Goal: Information Seeking & Learning: Learn about a topic

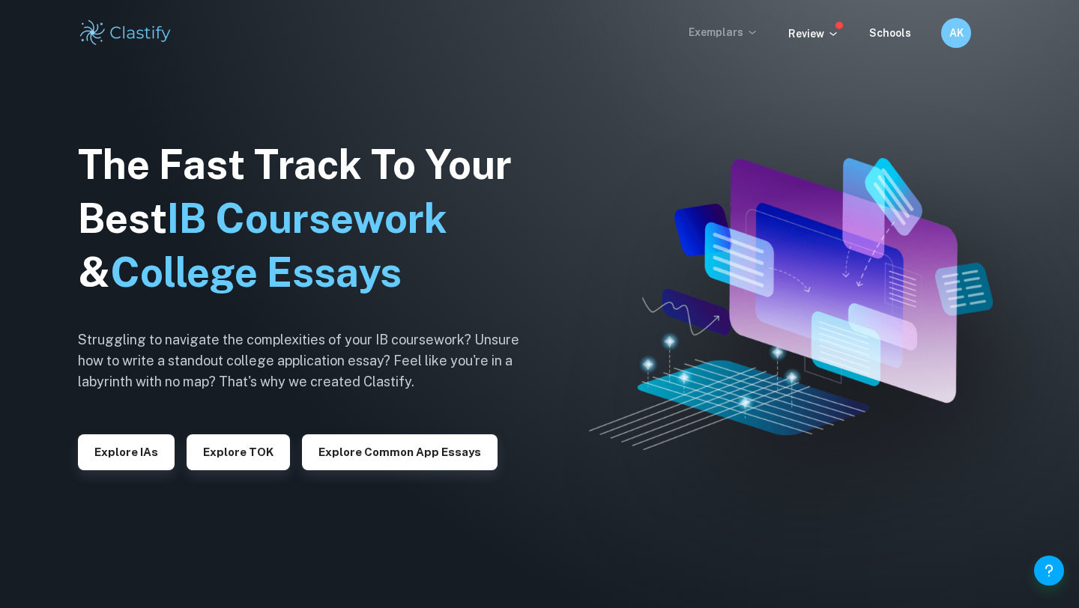
click at [732, 33] on p "Exemplars" at bounding box center [723, 32] width 70 height 16
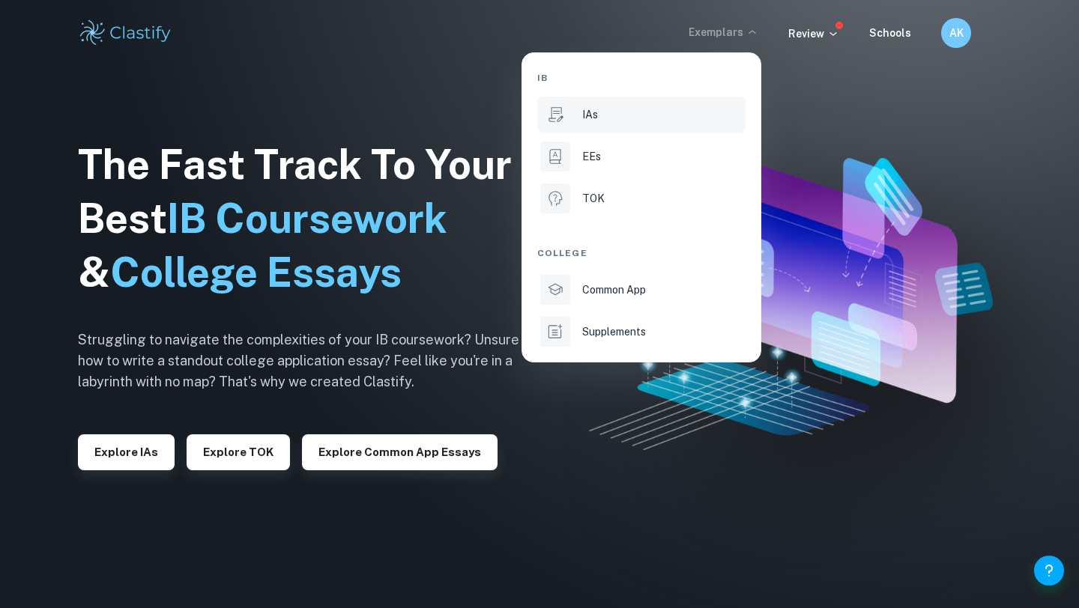
click at [588, 114] on p "IAs" at bounding box center [590, 114] width 16 height 16
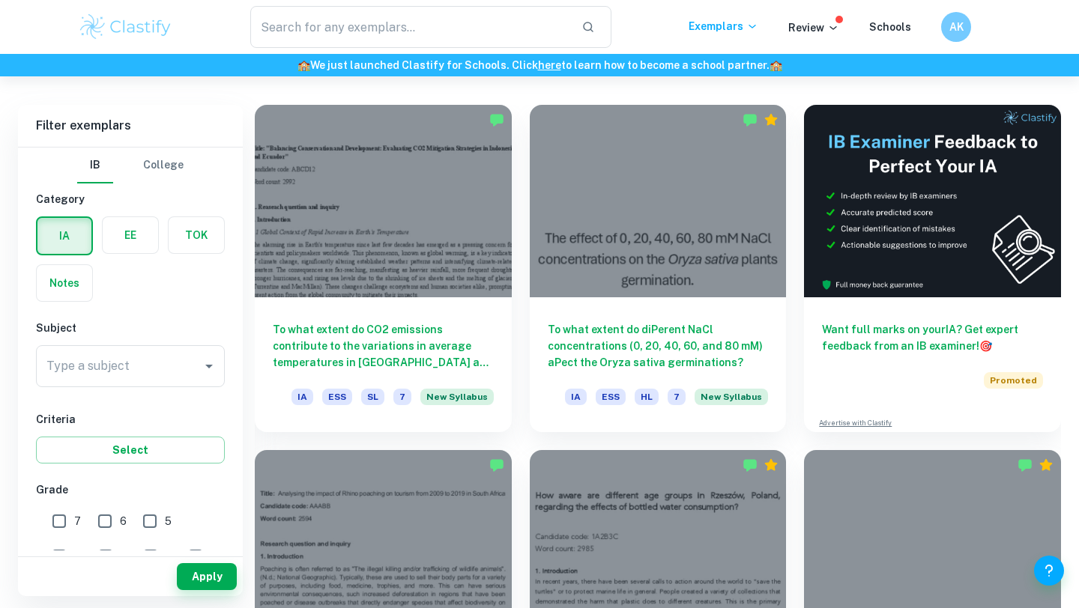
scroll to position [401, 0]
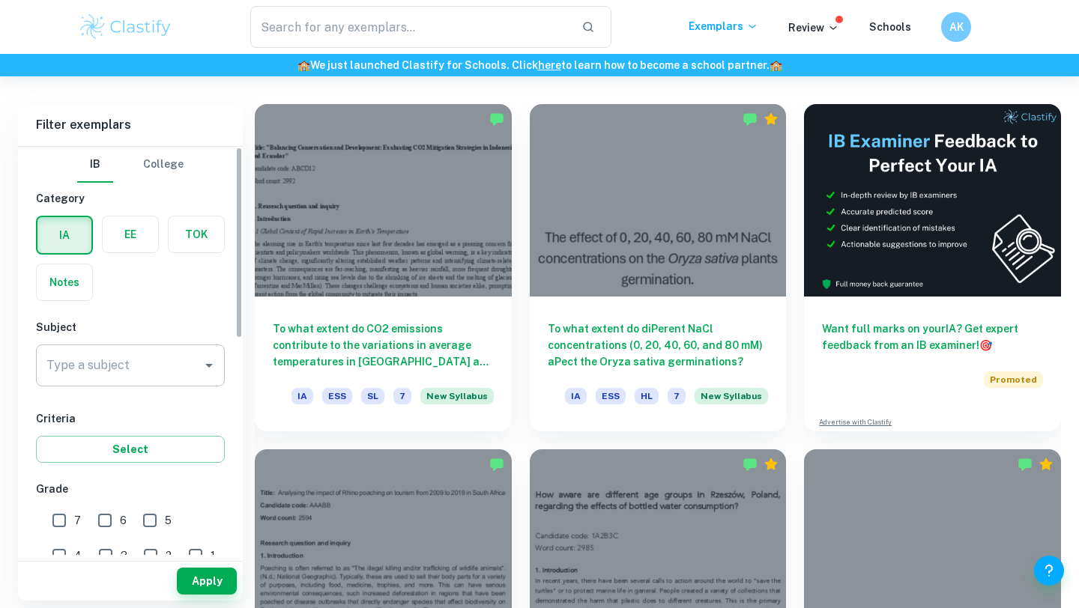
click at [215, 368] on icon "Open" at bounding box center [209, 366] width 18 height 18
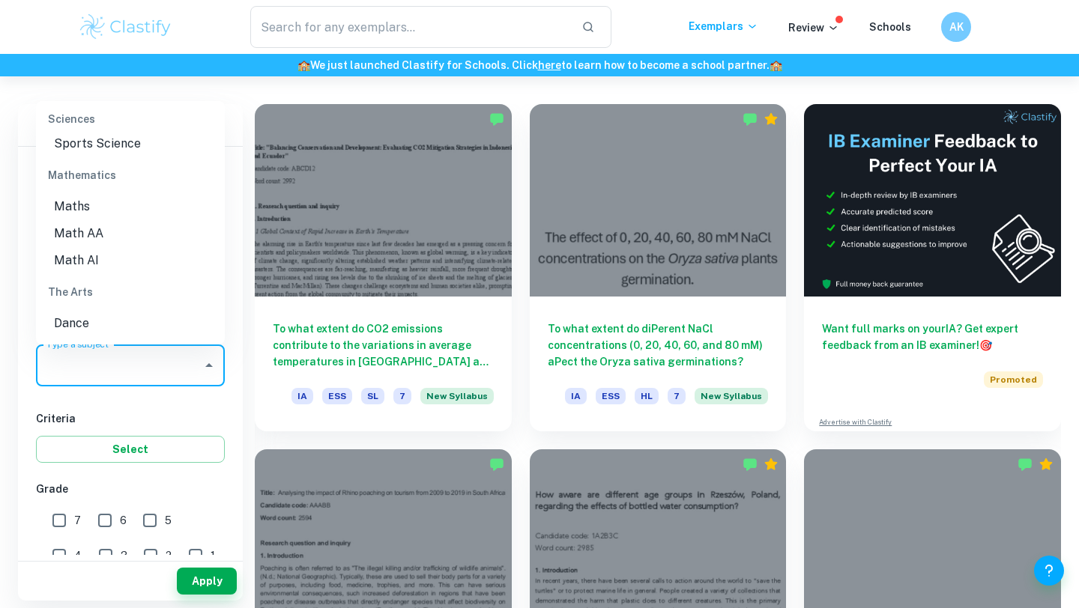
scroll to position [2002, 0]
click at [91, 244] on li "Math AI" at bounding box center [130, 257] width 189 height 27
type input "Math AI"
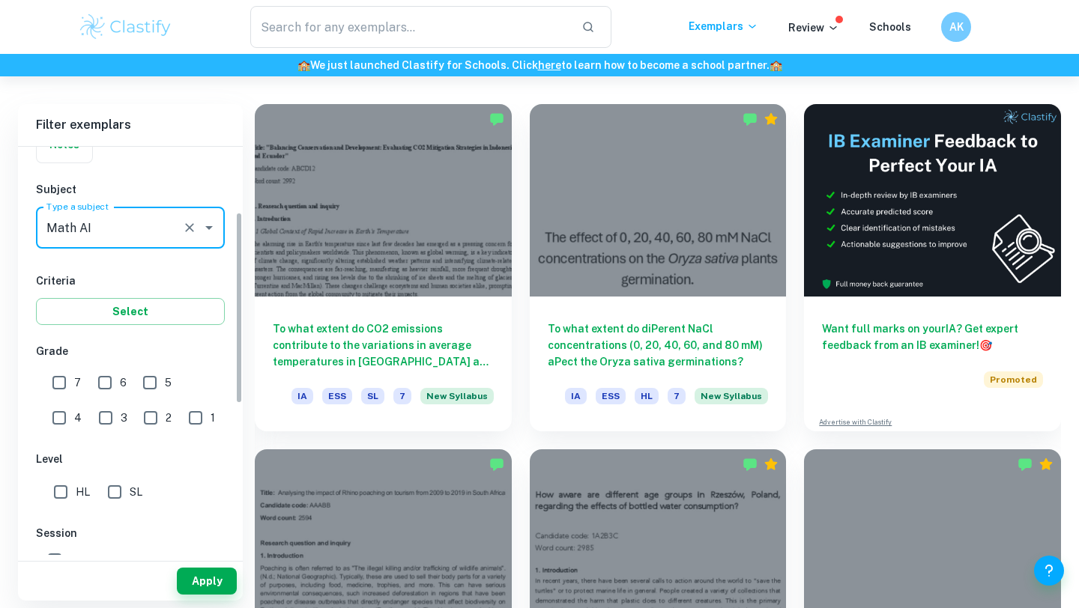
scroll to position [141, 0]
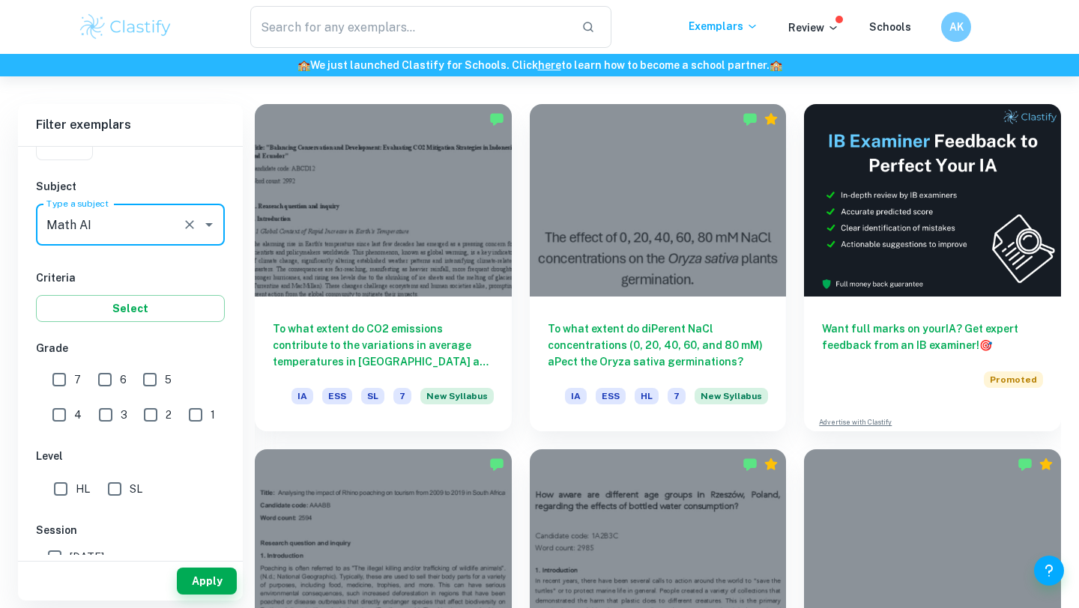
click at [68, 386] on input "7" at bounding box center [59, 380] width 30 height 30
checkbox input "true"
click at [107, 390] on input "6" at bounding box center [105, 380] width 30 height 30
checkbox input "true"
click at [152, 385] on input "5" at bounding box center [150, 380] width 30 height 30
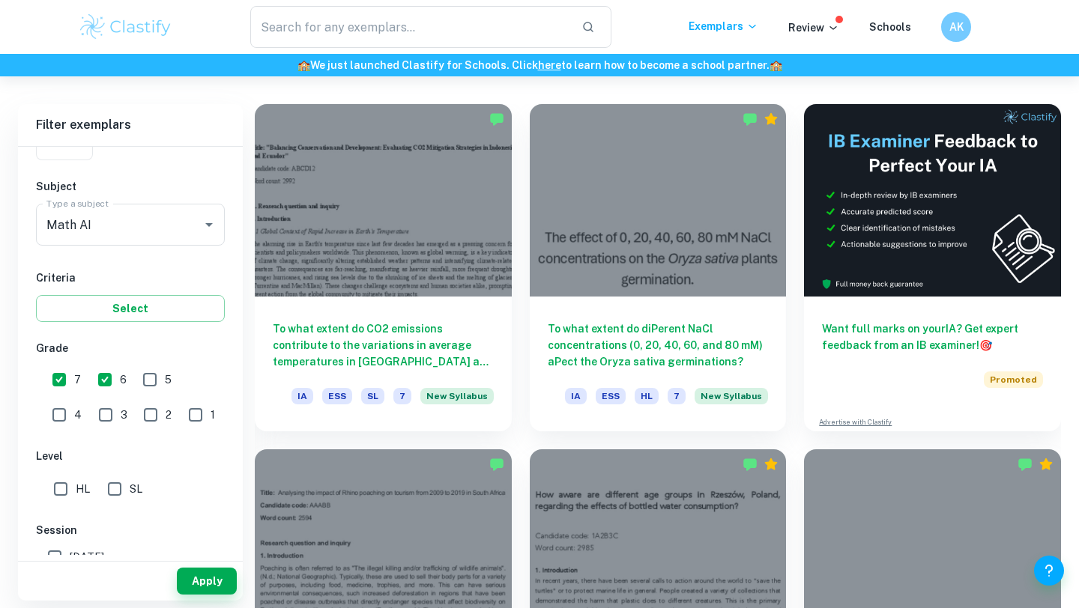
checkbox input "true"
click at [74, 400] on input "4" at bounding box center [59, 415] width 30 height 30
checkbox input "true"
click at [91, 416] on input "3" at bounding box center [106, 415] width 30 height 30
checkbox input "true"
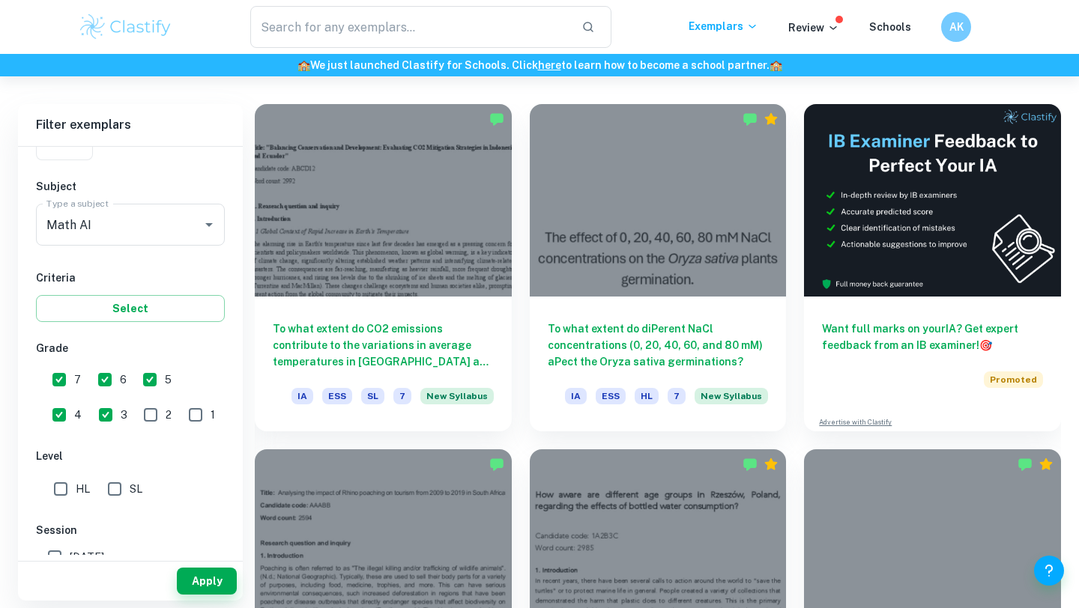
click at [136, 419] on input "2" at bounding box center [151, 415] width 30 height 30
checkbox input "true"
click at [181, 414] on input "1" at bounding box center [196, 415] width 30 height 30
checkbox input "true"
click at [117, 491] on input "SL" at bounding box center [115, 489] width 30 height 30
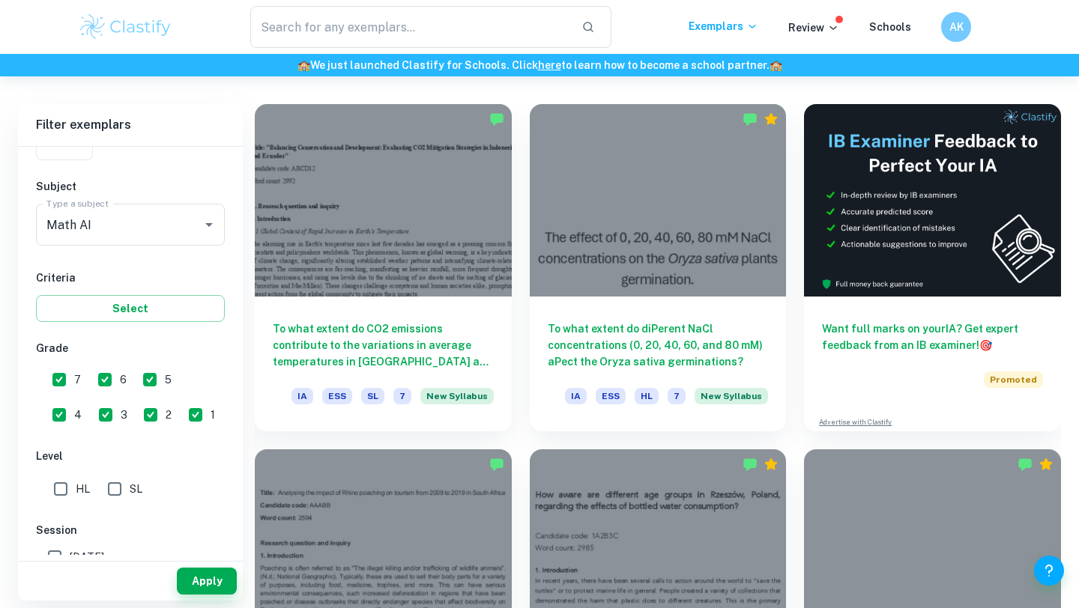
checkbox input "true"
click at [220, 586] on button "Apply" at bounding box center [207, 581] width 60 height 27
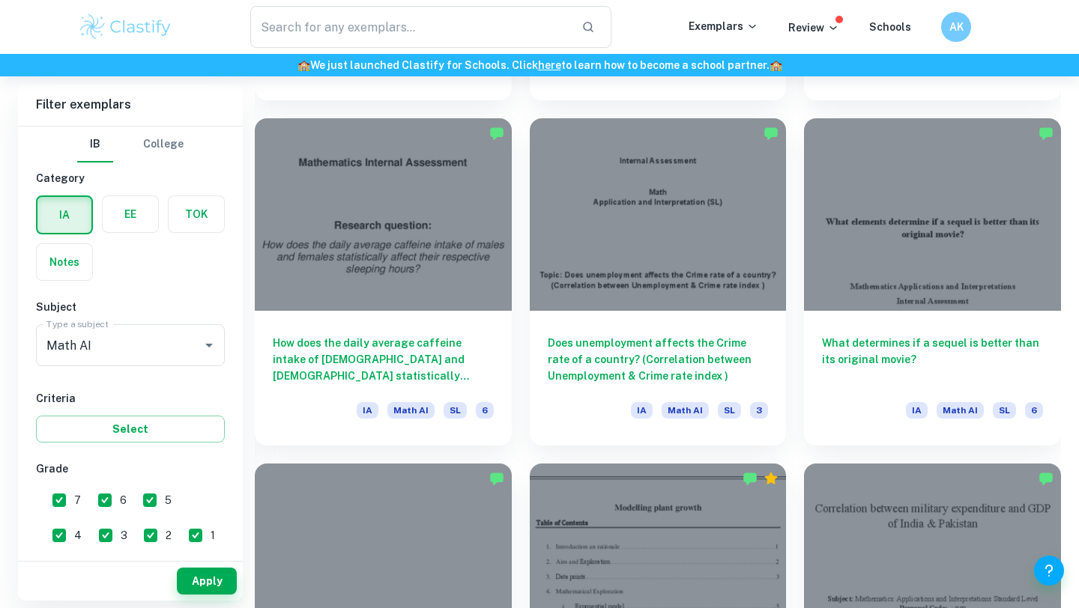
scroll to position [1777, 0]
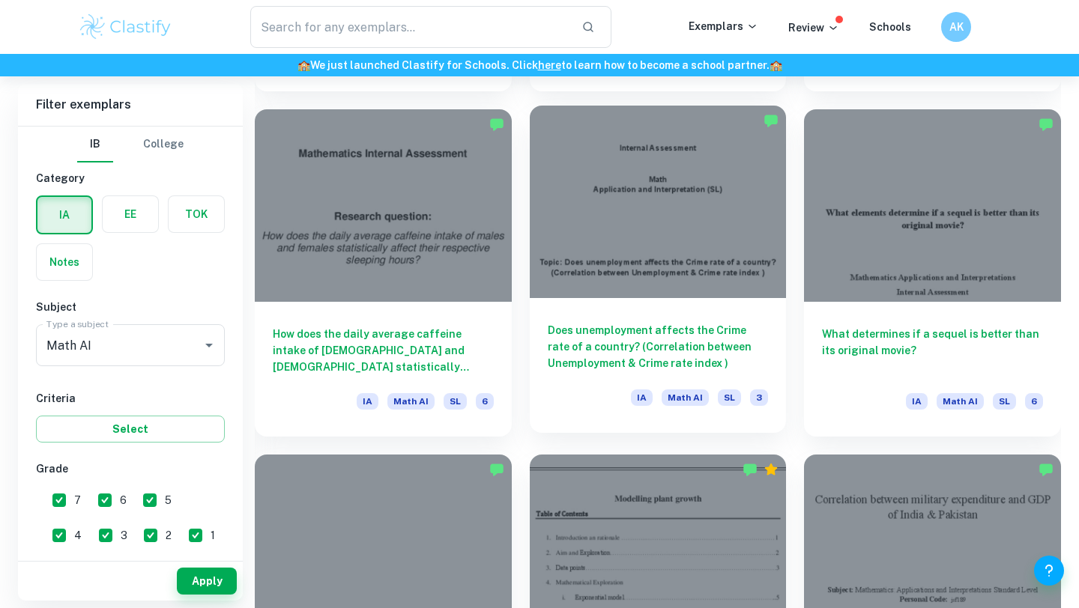
click at [687, 268] on div at bounding box center [658, 202] width 257 height 193
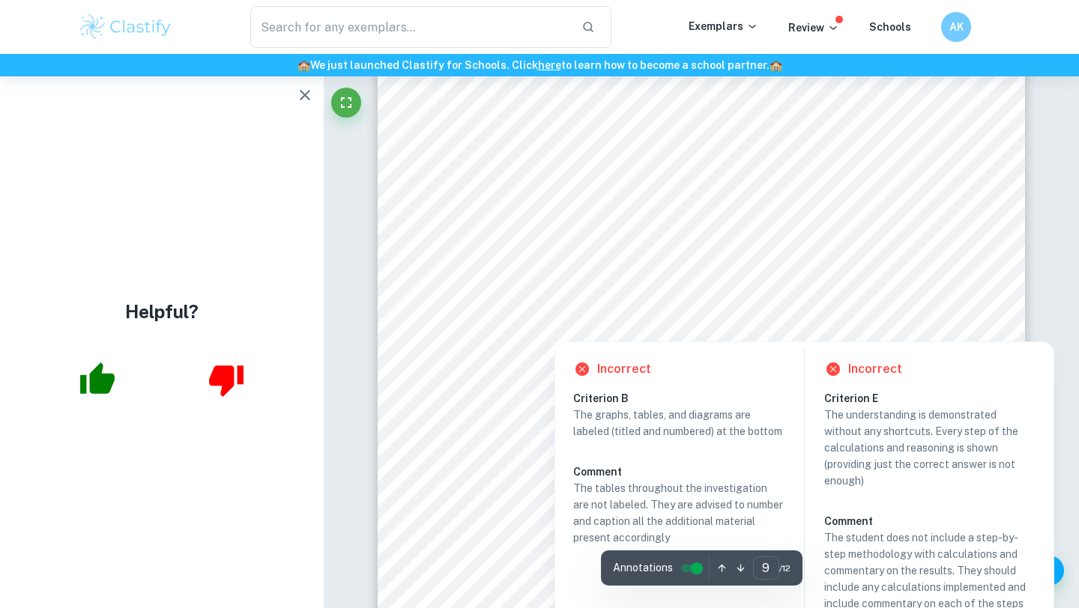
scroll to position [7092, 0]
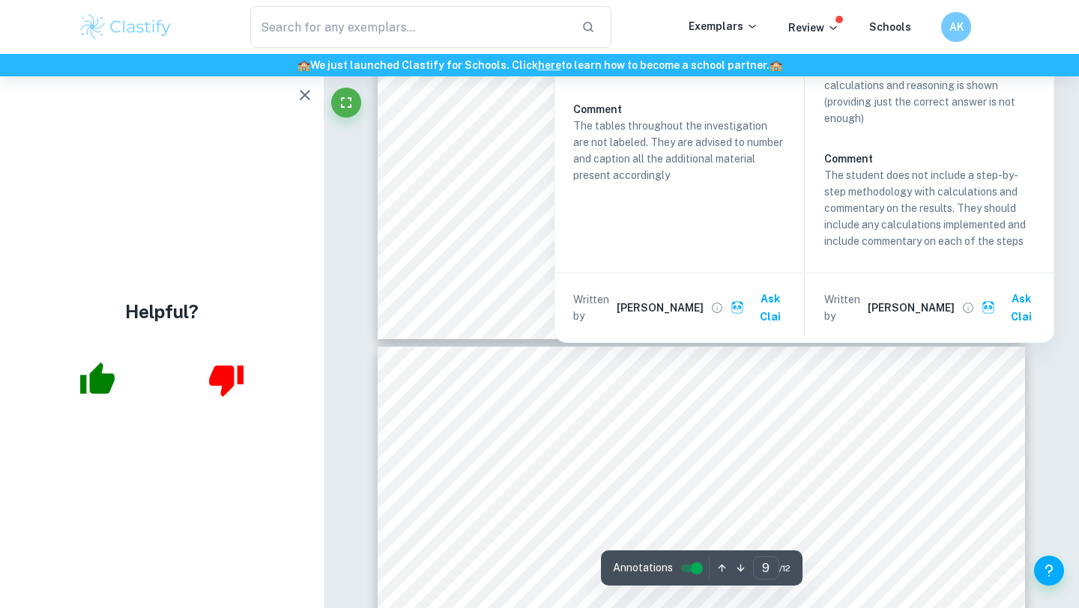
type input "10"
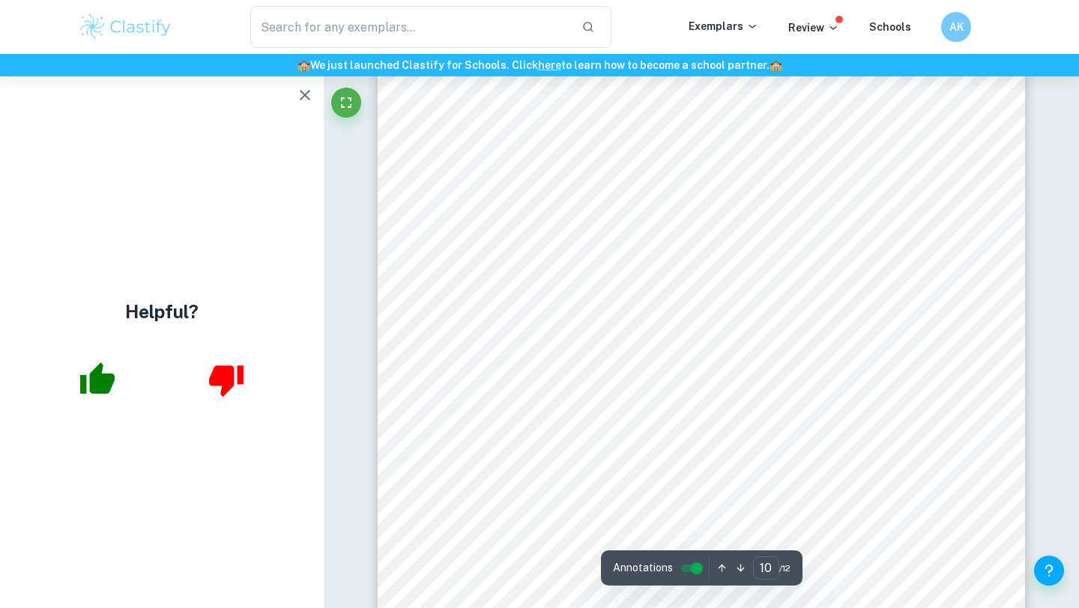
scroll to position [7919, 0]
click at [700, 410] on div at bounding box center [674, 409] width 414 height 15
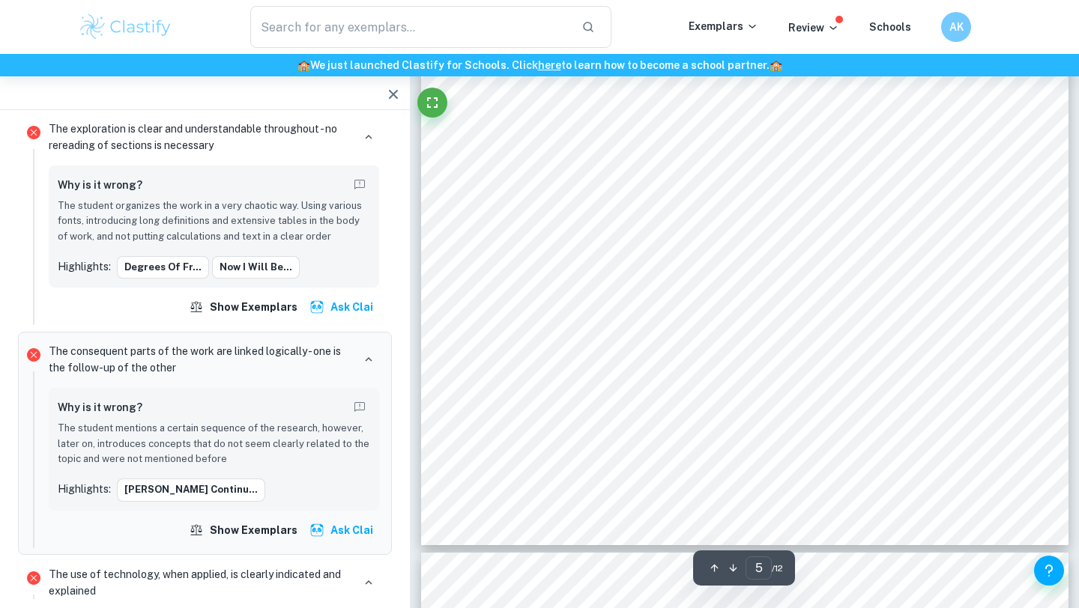
scroll to position [3752, 0]
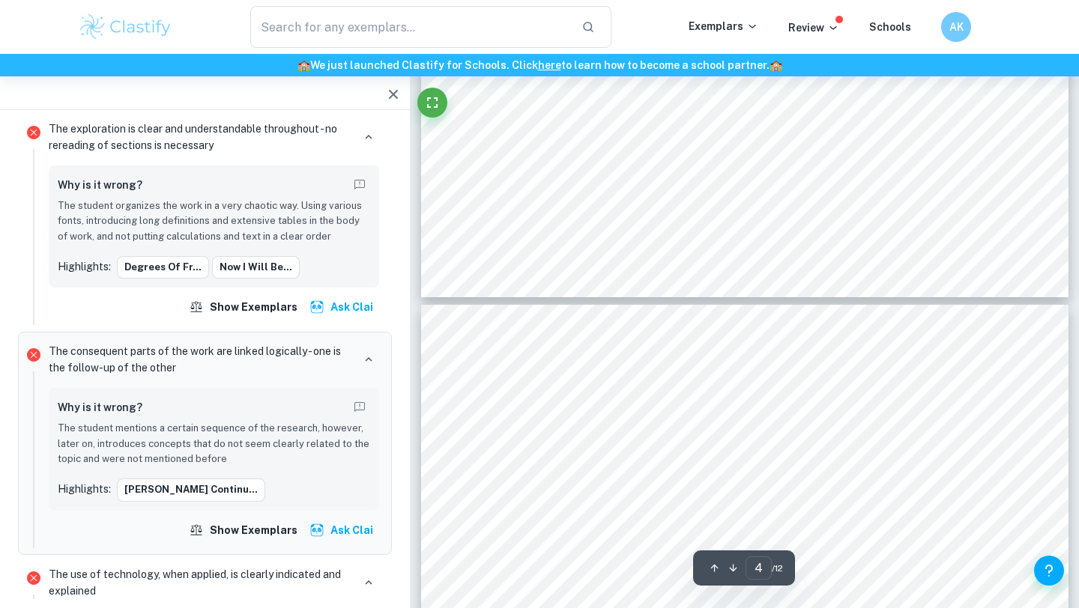
type input "3"
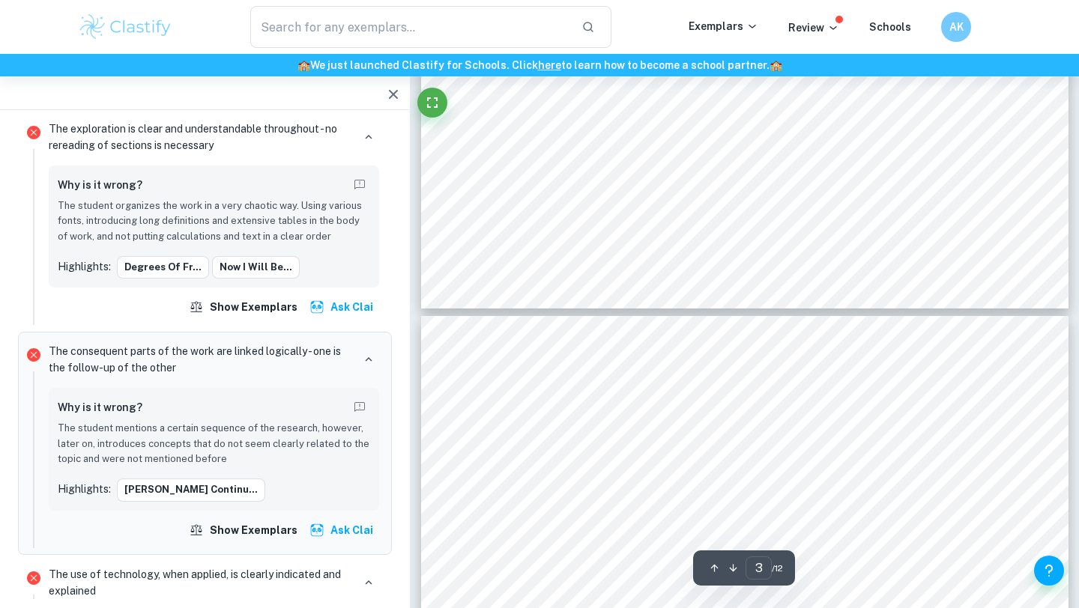
scroll to position [2313, 0]
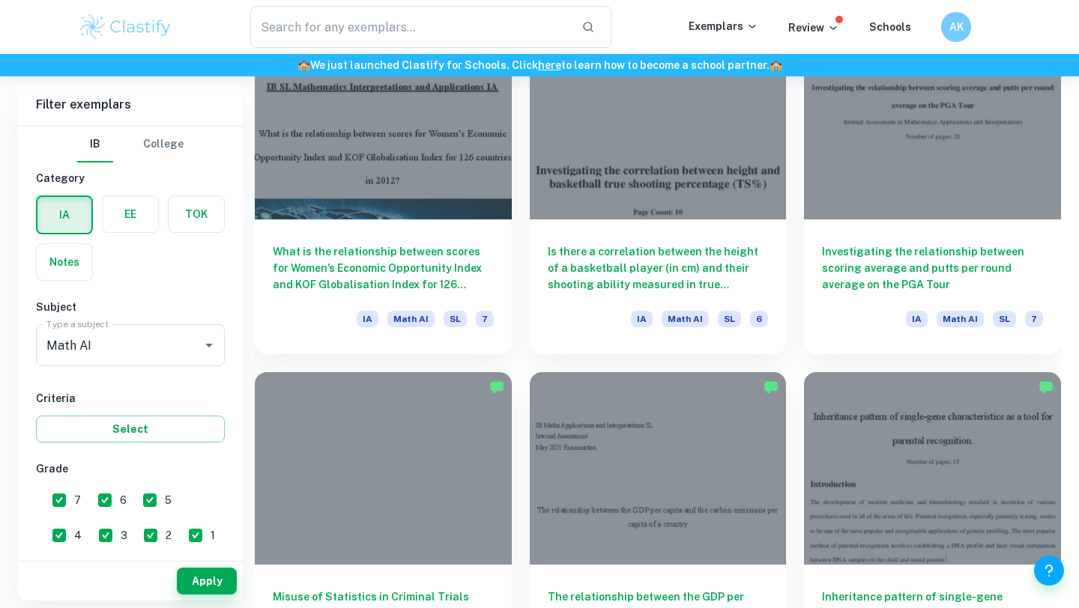
scroll to position [3924, 0]
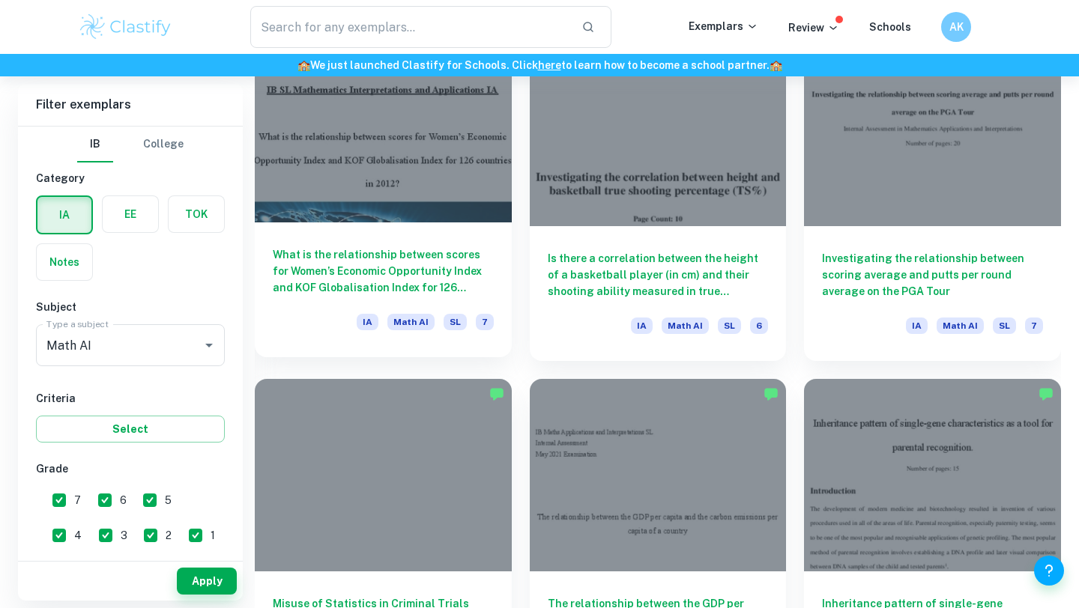
click at [360, 287] on h6 "What is the relationship between scores for Women’s Economic Opportunity Index …" at bounding box center [383, 270] width 221 height 49
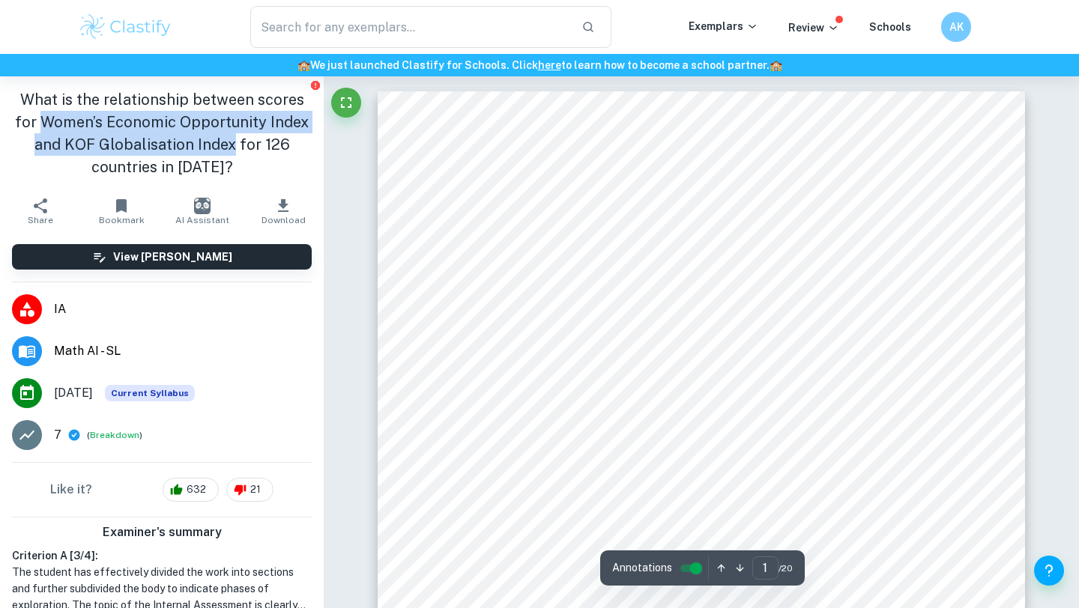
drag, startPoint x: 45, startPoint y: 124, endPoint x: 234, endPoint y: 149, distance: 191.2
click at [234, 149] on h1 "What is the relationship between scores for Women’s Economic Opportunity Index …" at bounding box center [162, 133] width 300 height 90
copy h1 "Women’s Economic Opportunity Index and KOF Globalisation Index"
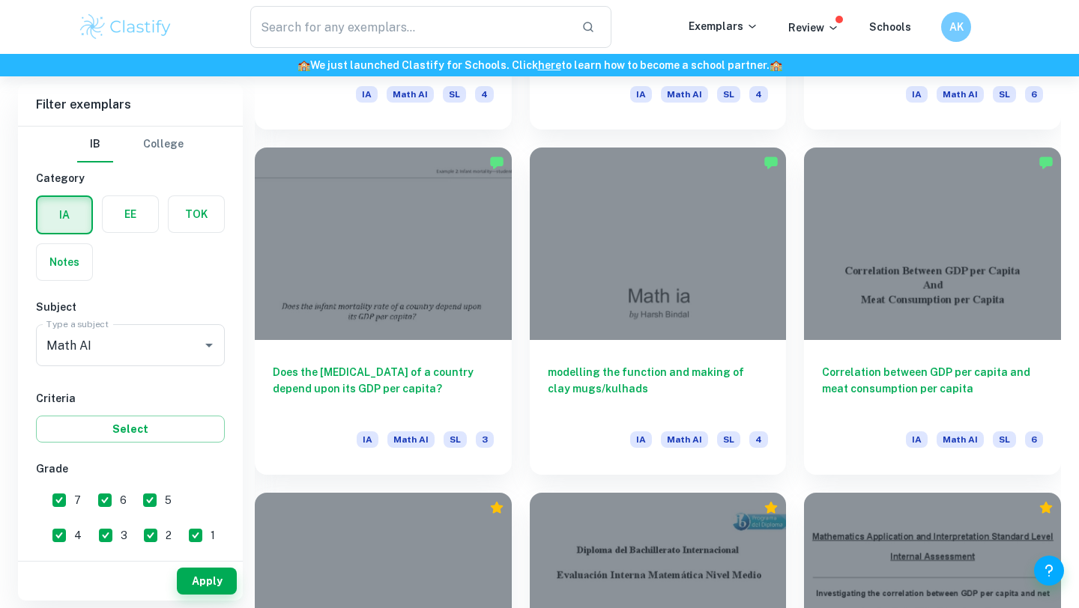
scroll to position [4867, 0]
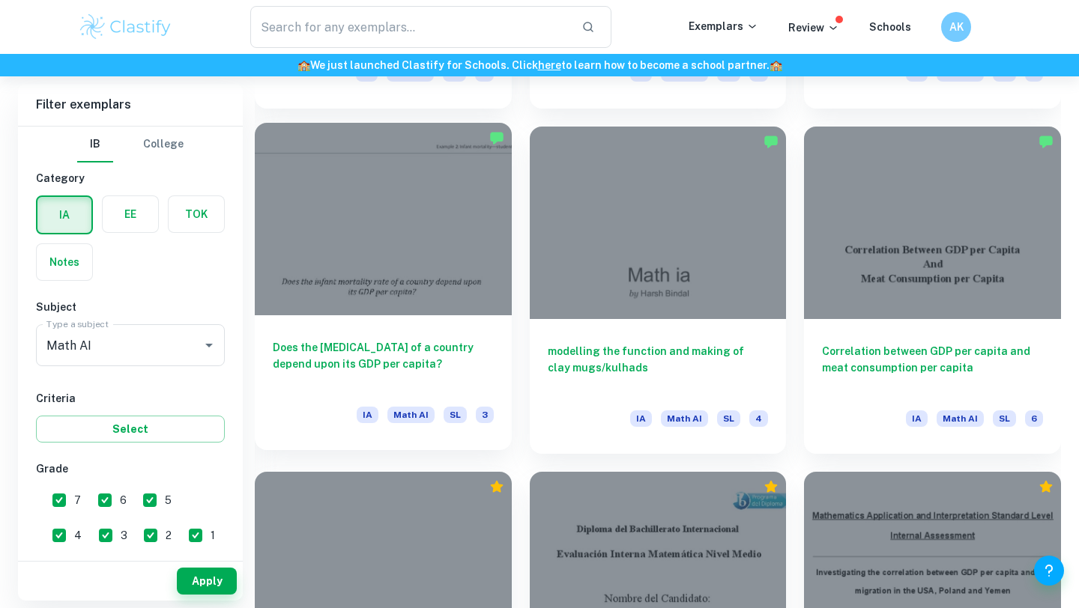
click at [383, 291] on div at bounding box center [383, 219] width 257 height 193
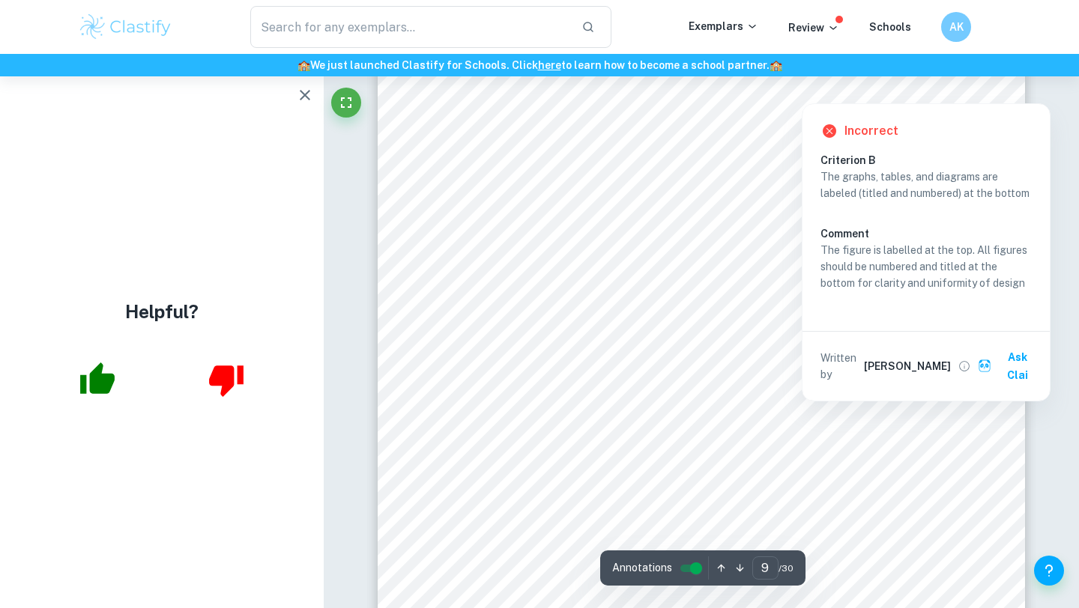
scroll to position [7722, 0]
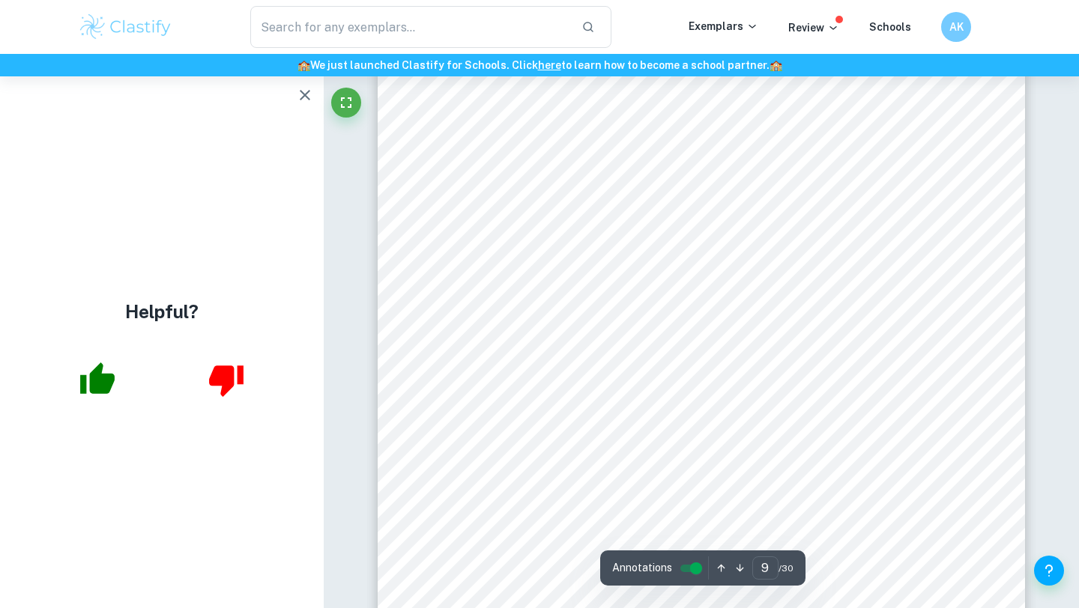
click at [954, 432] on div "Mathematics: applications and interpretation Example 2: [MEDICAL_DATA]—student …" at bounding box center [701, 308] width 647 height 915
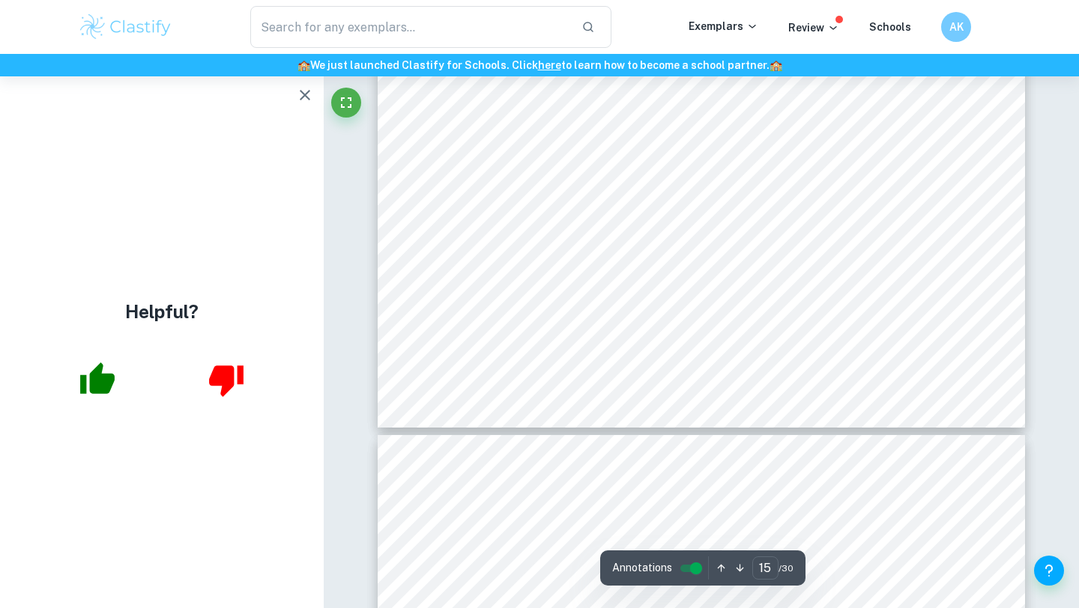
type input "16"
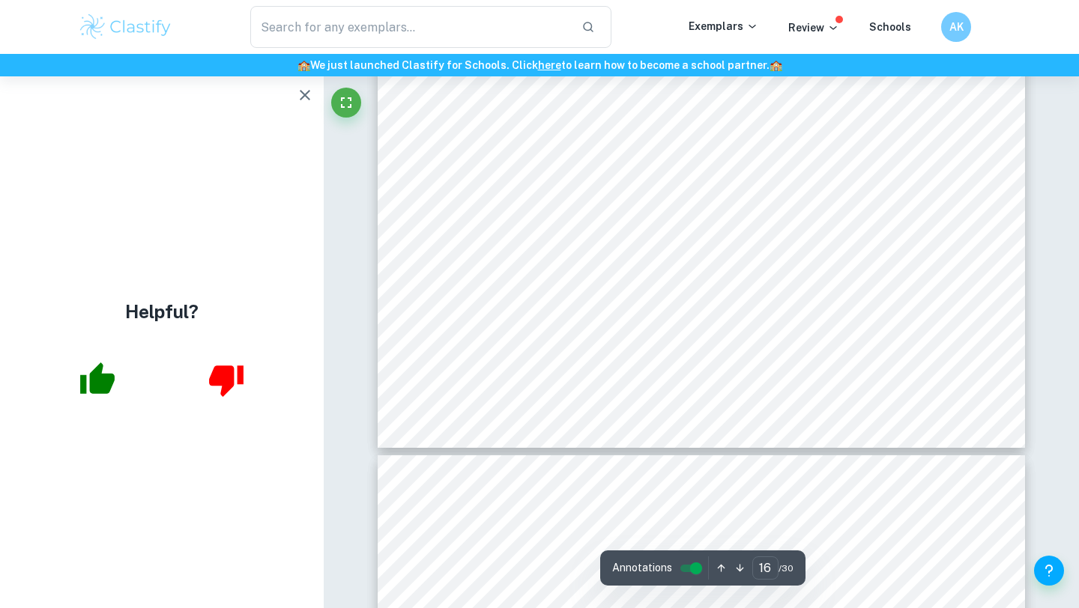
scroll to position [14498, 0]
